Goal: Information Seeking & Learning: Understand process/instructions

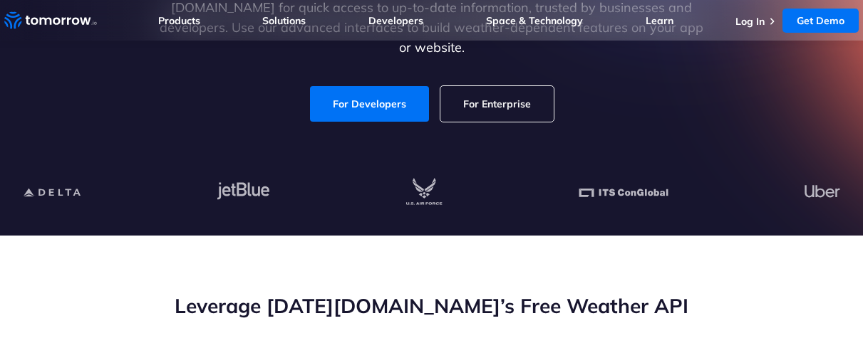
scroll to position [285, 0]
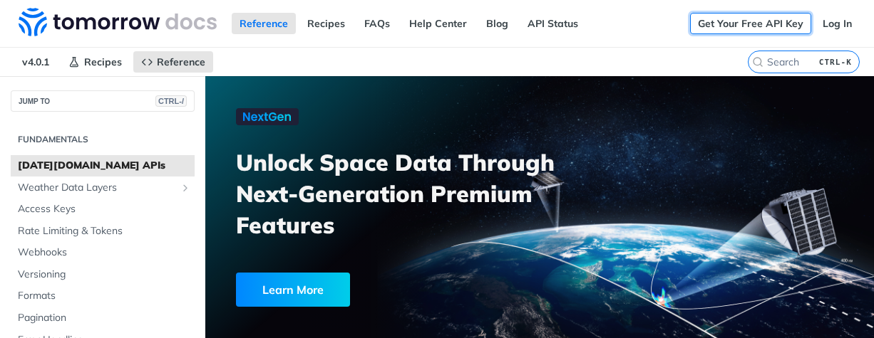
click at [710, 33] on link "Get Your Free API Key" at bounding box center [750, 23] width 121 height 21
click at [39, 60] on span "v4.0.1" at bounding box center [35, 61] width 43 height 21
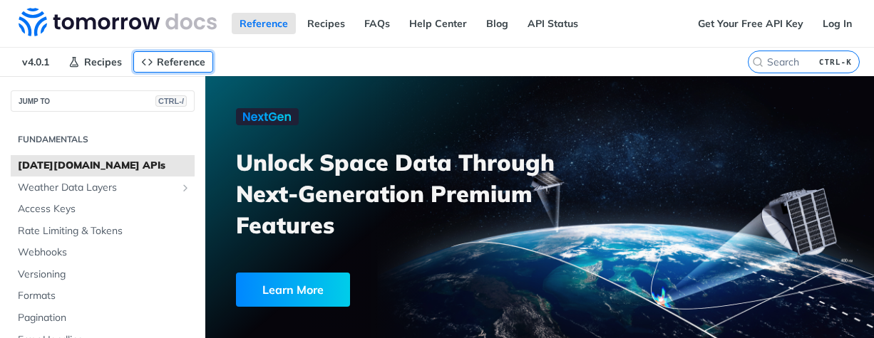
click at [143, 60] on icon "Primary navigation" at bounding box center [146, 61] width 11 height 11
